Goal: Obtain resource: Download file/media

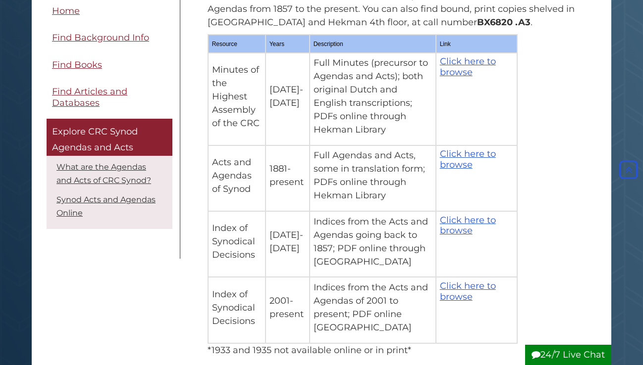
scroll to position [372, 0]
click at [460, 215] on link "Click here to browse" at bounding box center [468, 226] width 56 height 22
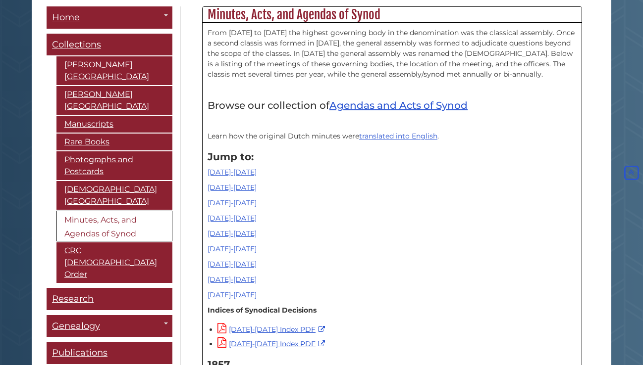
scroll to position [309, 0]
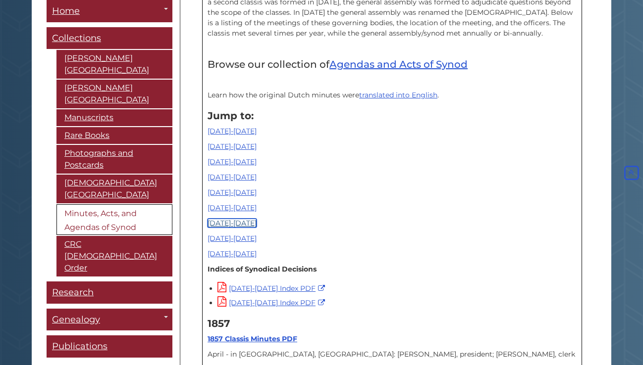
click at [231, 225] on link "[DATE]-[DATE]" at bounding box center [231, 223] width 49 height 9
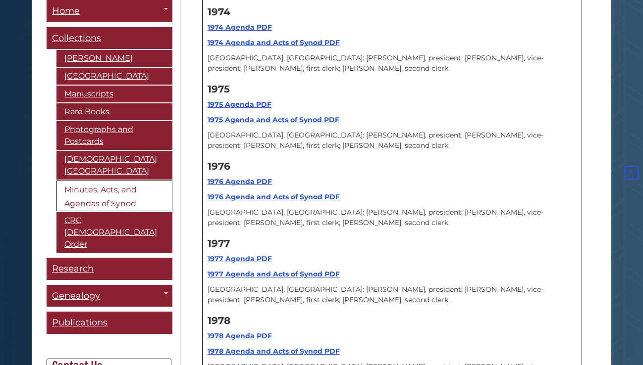
scroll to position [8501, 0]
click at [251, 347] on strong "1978 Agenda and Acts of Synod PDF" at bounding box center [273, 351] width 132 height 9
